Goal: Check status

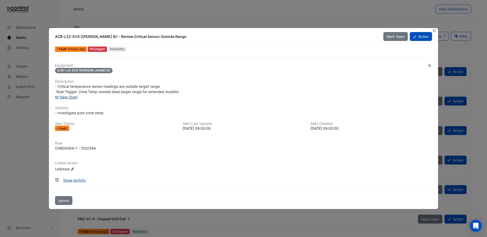
click at [69, 99] on link "View Chart" at bounding box center [66, 97] width 23 height 4
click at [433, 32] on button "Close" at bounding box center [434, 30] width 5 height 5
